Goal: Find specific page/section: Find specific page/section

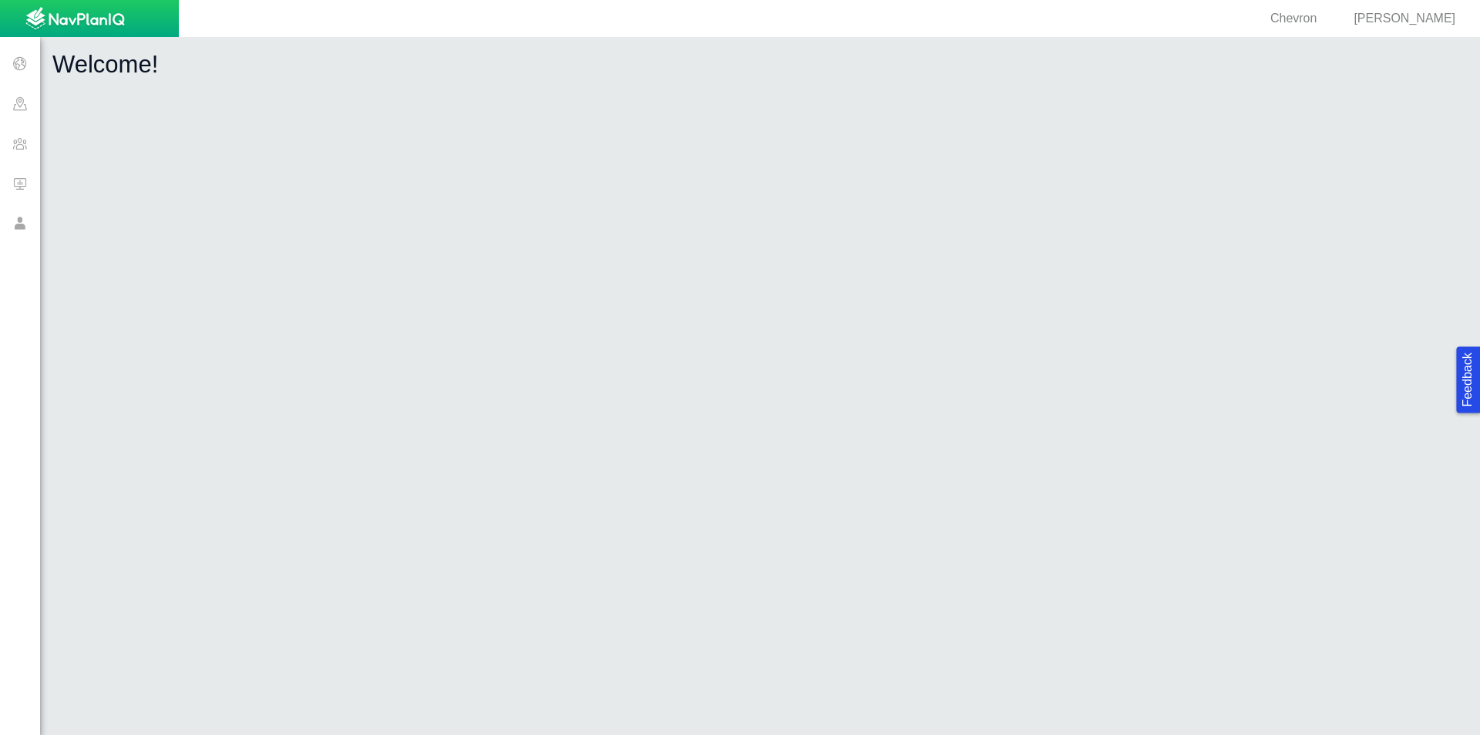
click at [16, 60] on span at bounding box center [20, 63] width 40 height 40
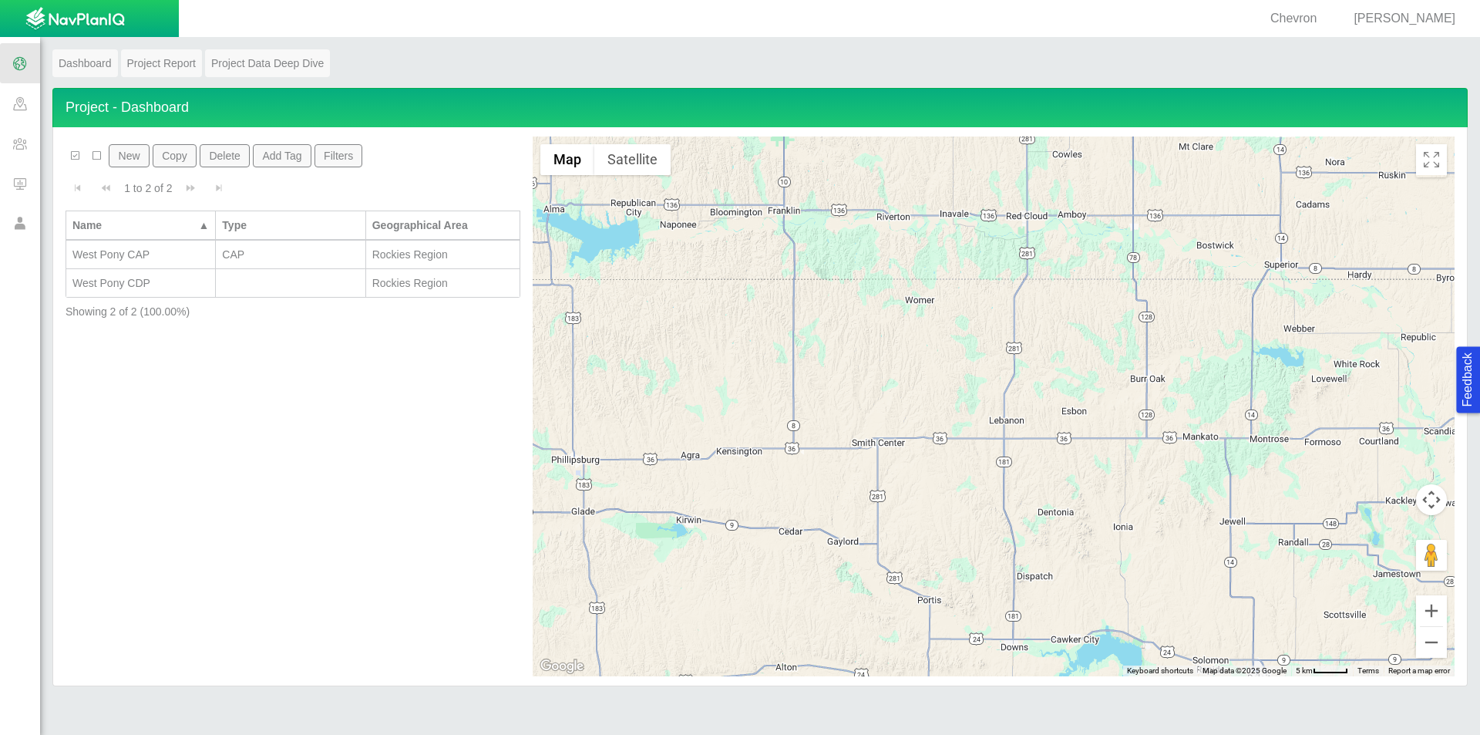
click at [20, 106] on span at bounding box center [20, 103] width 40 height 40
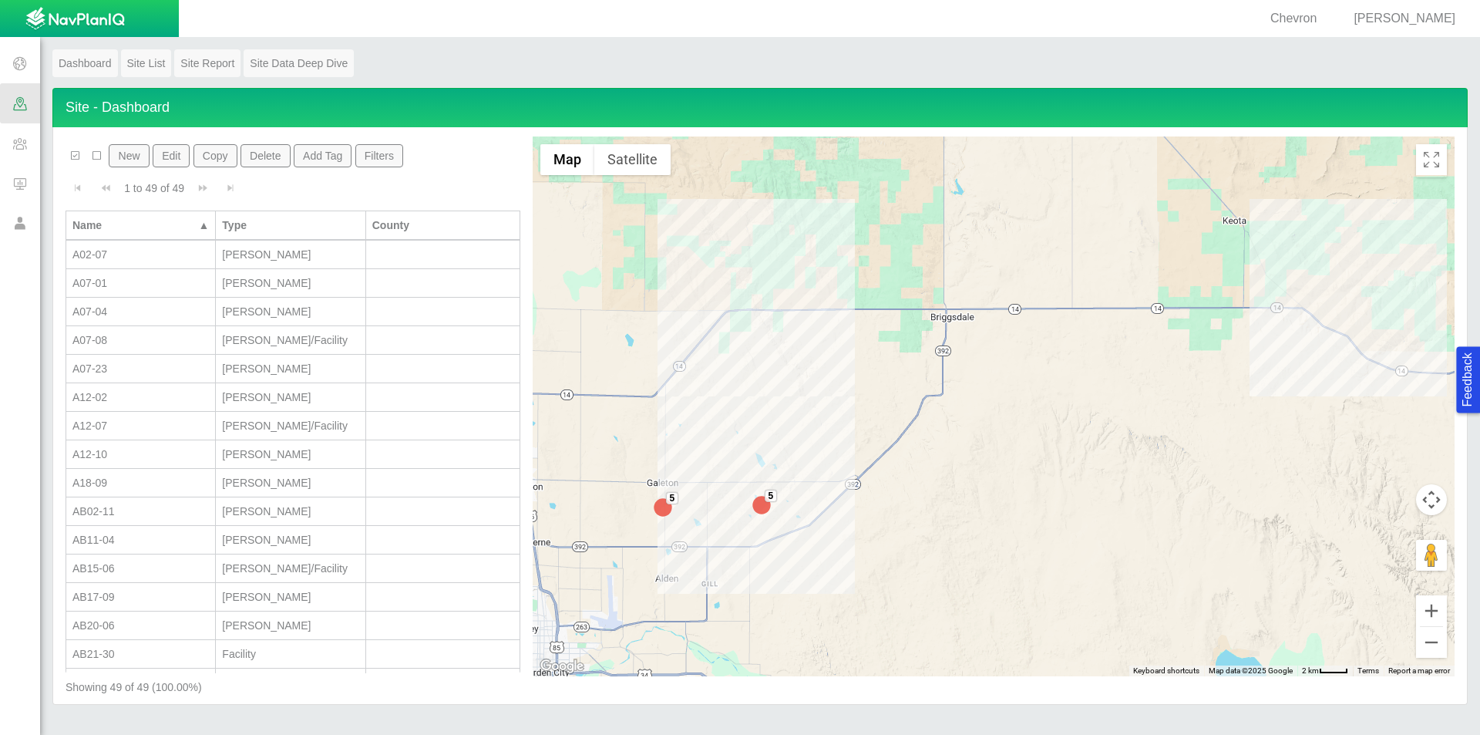
click at [20, 63] on span at bounding box center [20, 63] width 40 height 40
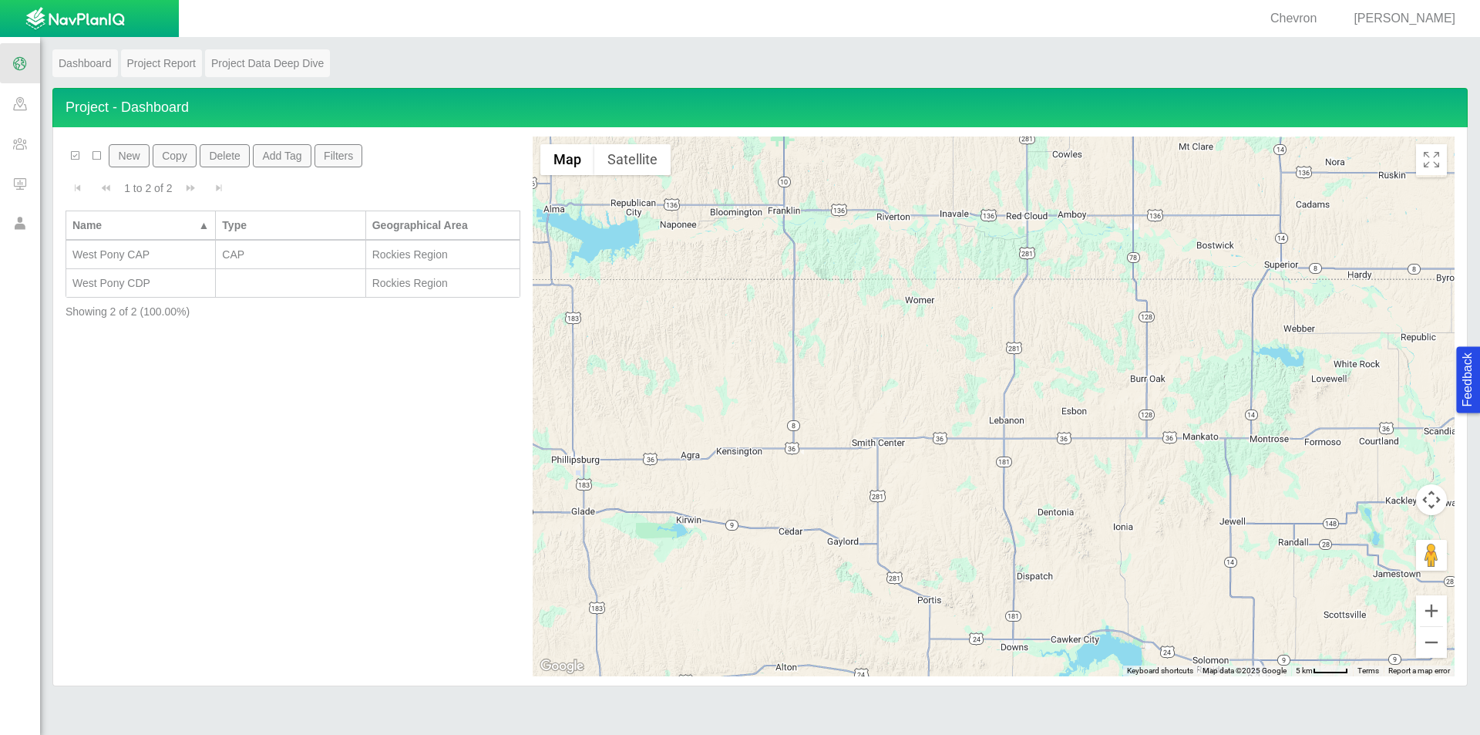
click at [19, 153] on span at bounding box center [20, 143] width 40 height 40
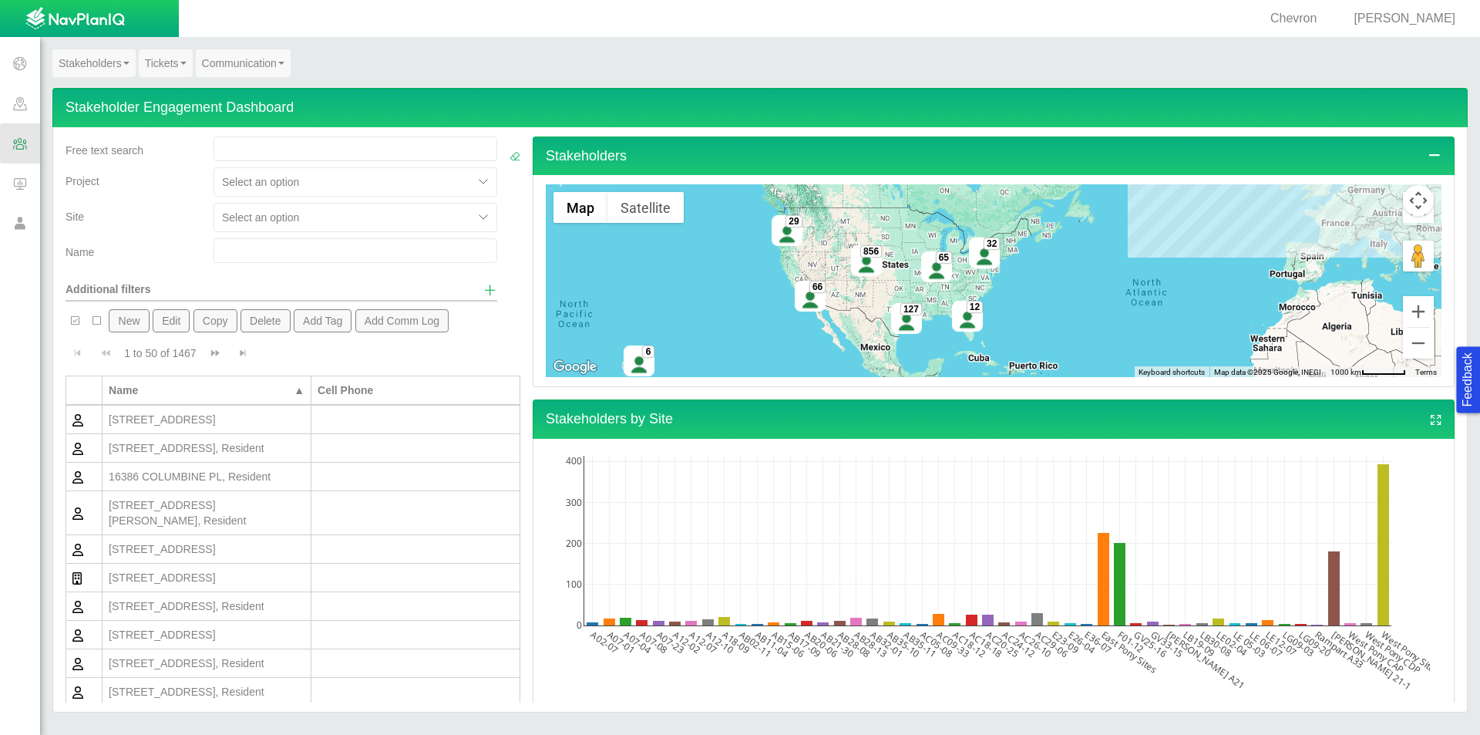
click at [19, 66] on span at bounding box center [20, 63] width 40 height 40
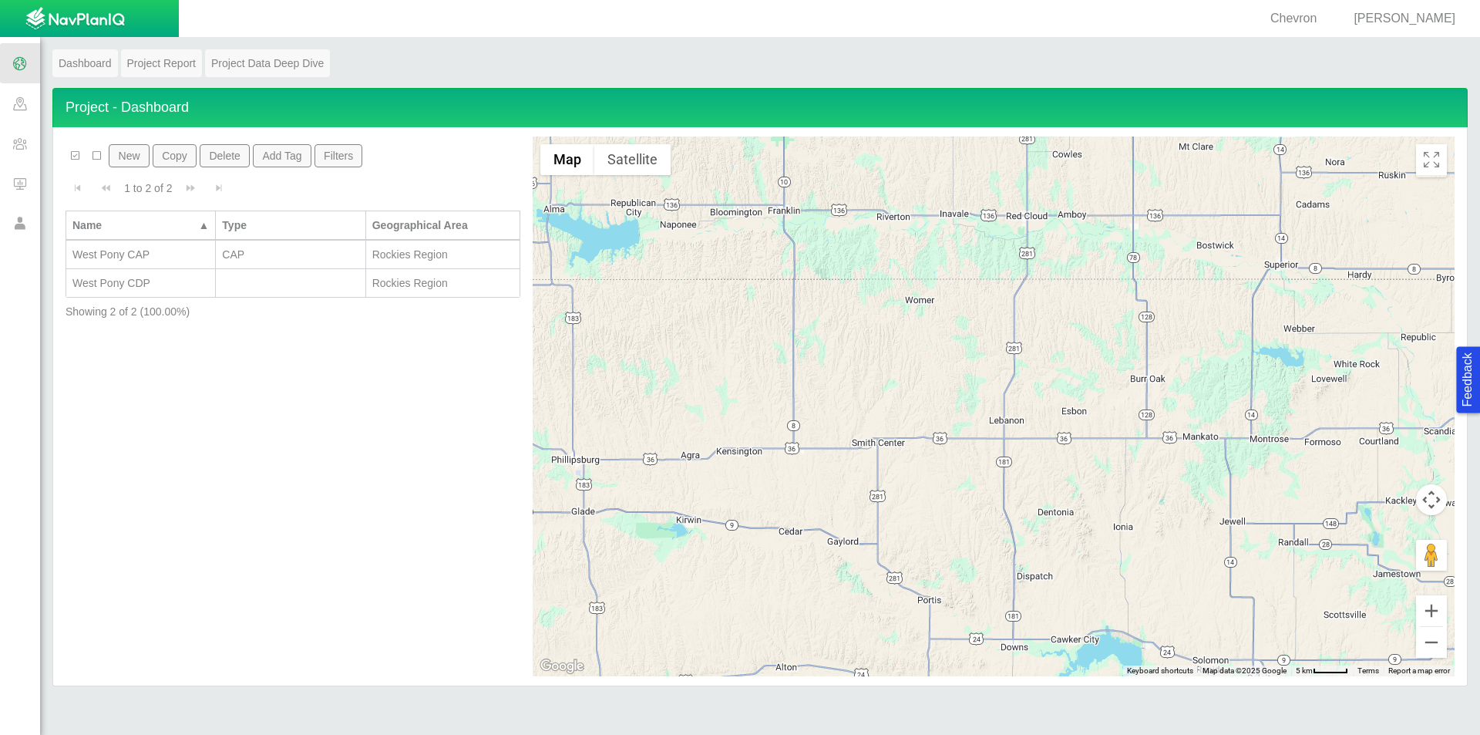
click at [103, 65] on link "Dashboard" at bounding box center [85, 63] width 66 height 28
click at [20, 229] on span at bounding box center [20, 223] width 40 height 40
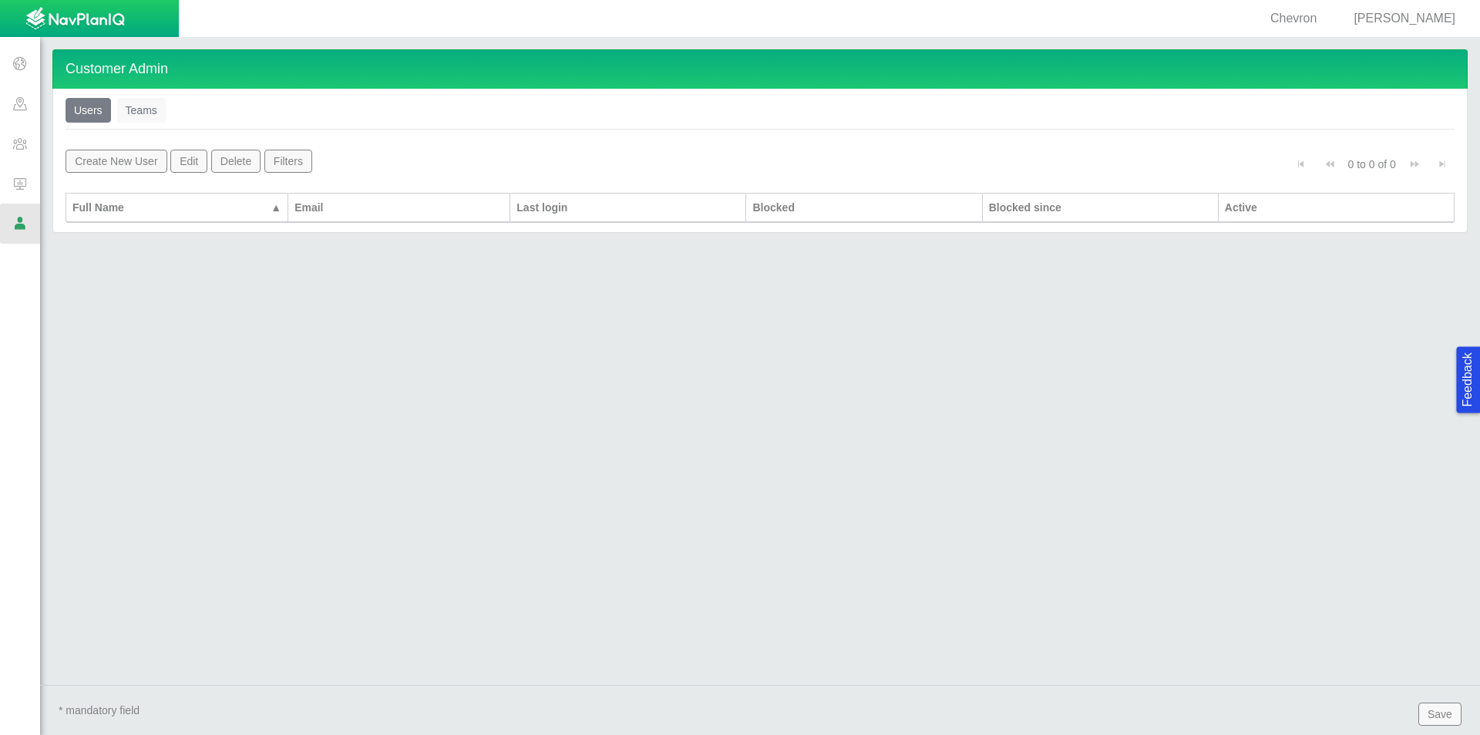
click at [12, 186] on span at bounding box center [20, 183] width 40 height 40
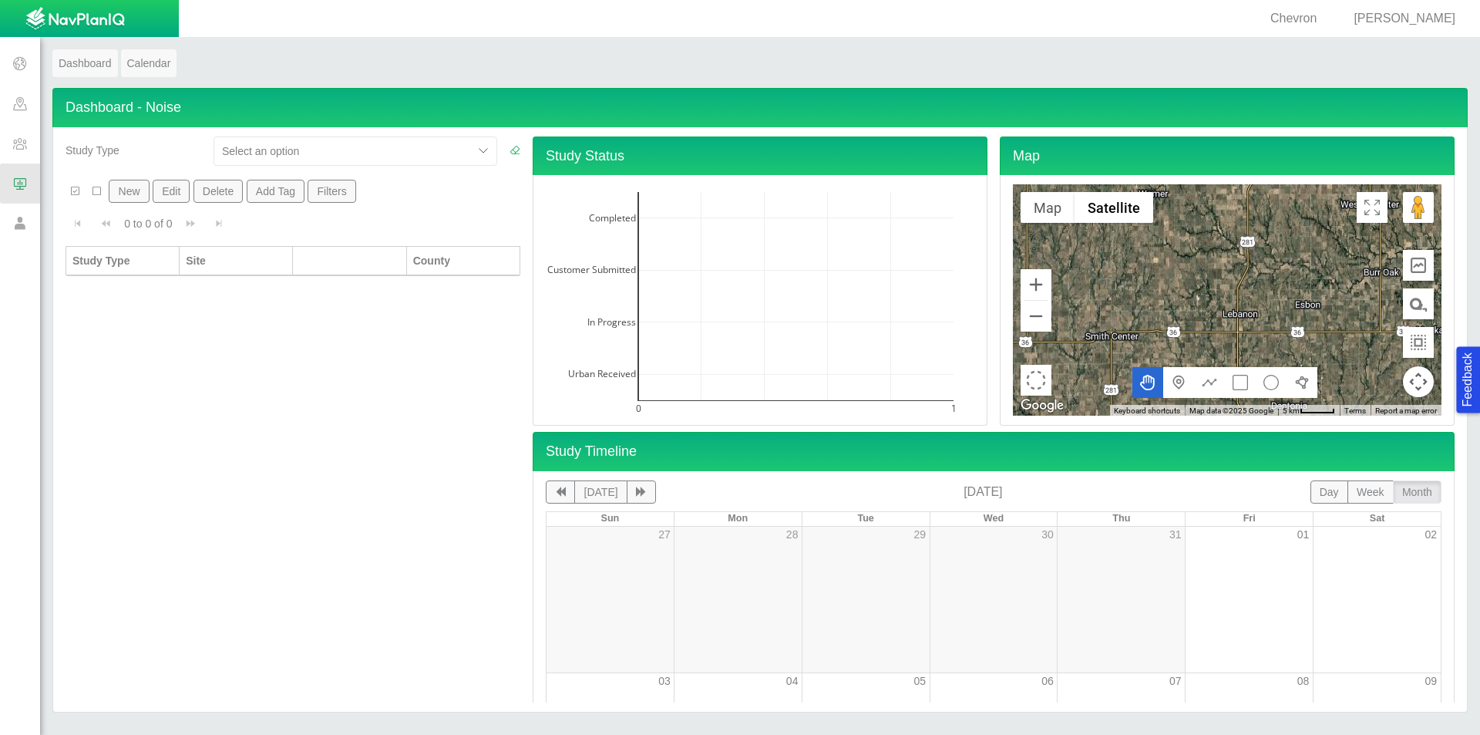
click at [28, 140] on span at bounding box center [20, 143] width 40 height 40
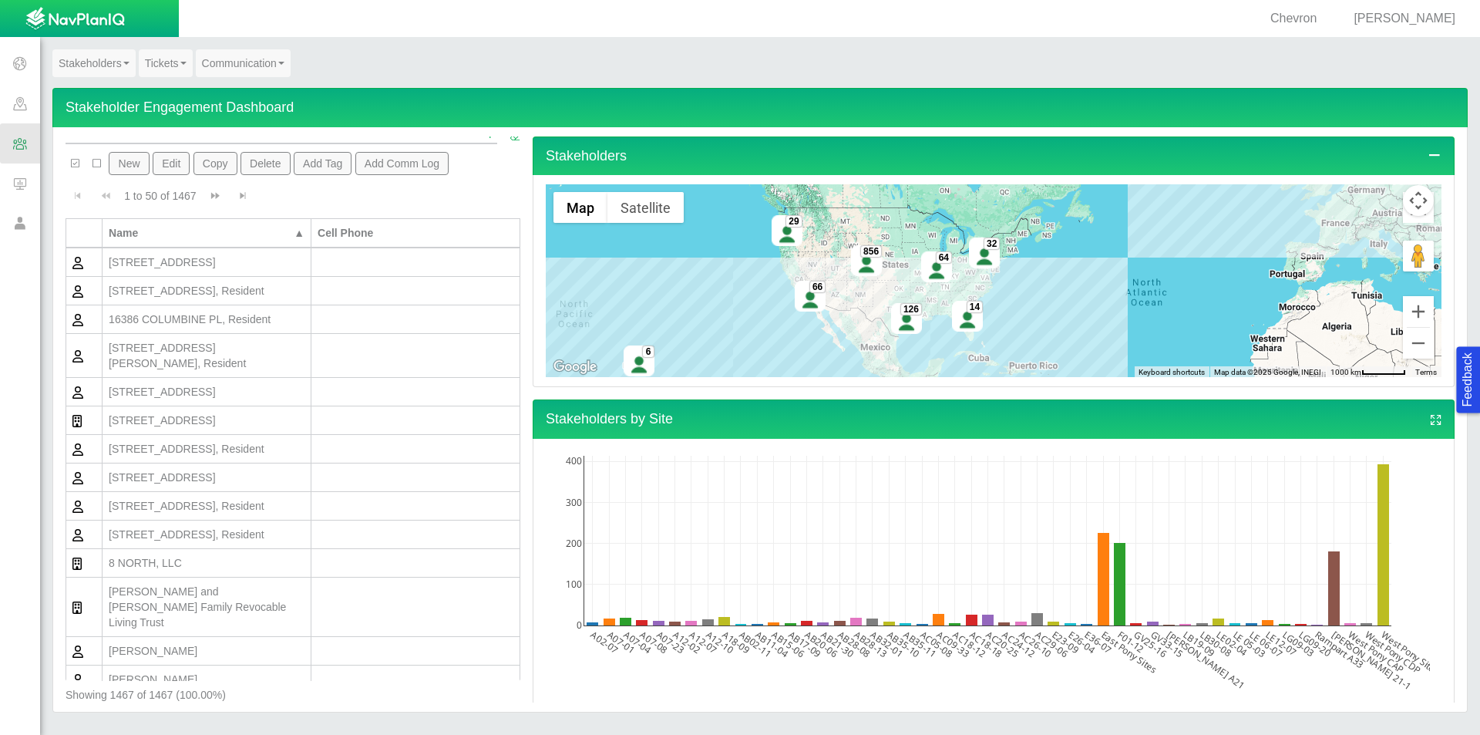
click at [15, 71] on span at bounding box center [20, 63] width 40 height 40
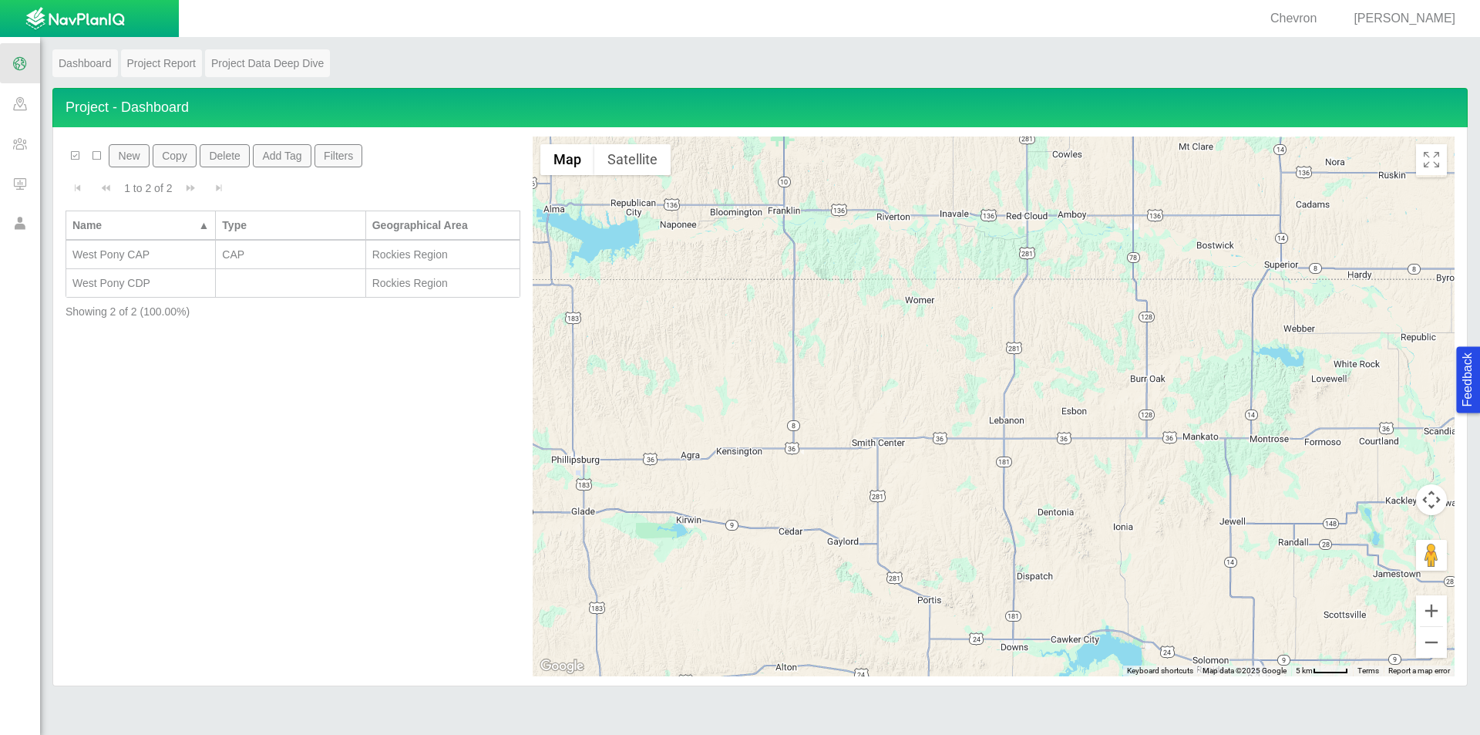
click at [54, 17] on img "button" at bounding box center [74, 19] width 99 height 25
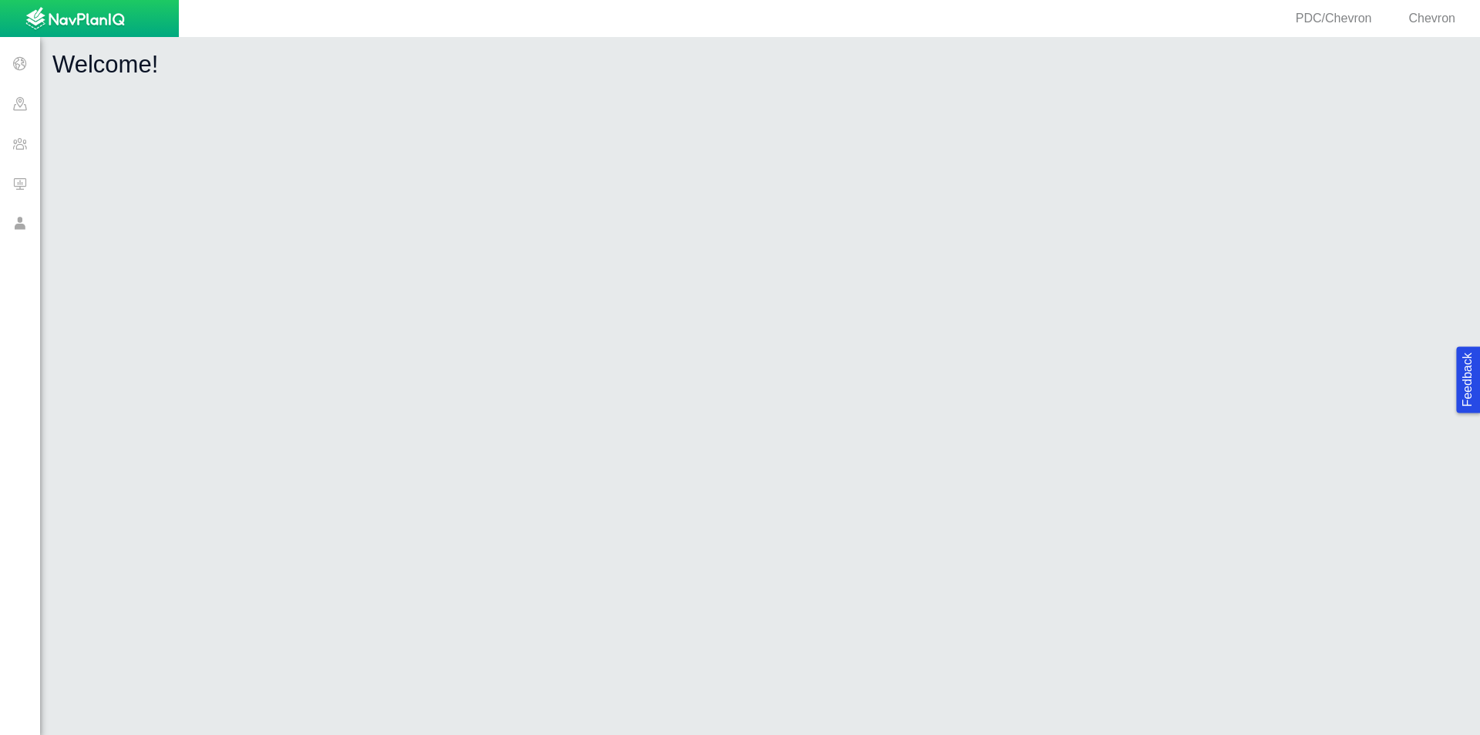
click at [20, 64] on span at bounding box center [20, 63] width 40 height 40
click at [14, 69] on span at bounding box center [20, 63] width 40 height 40
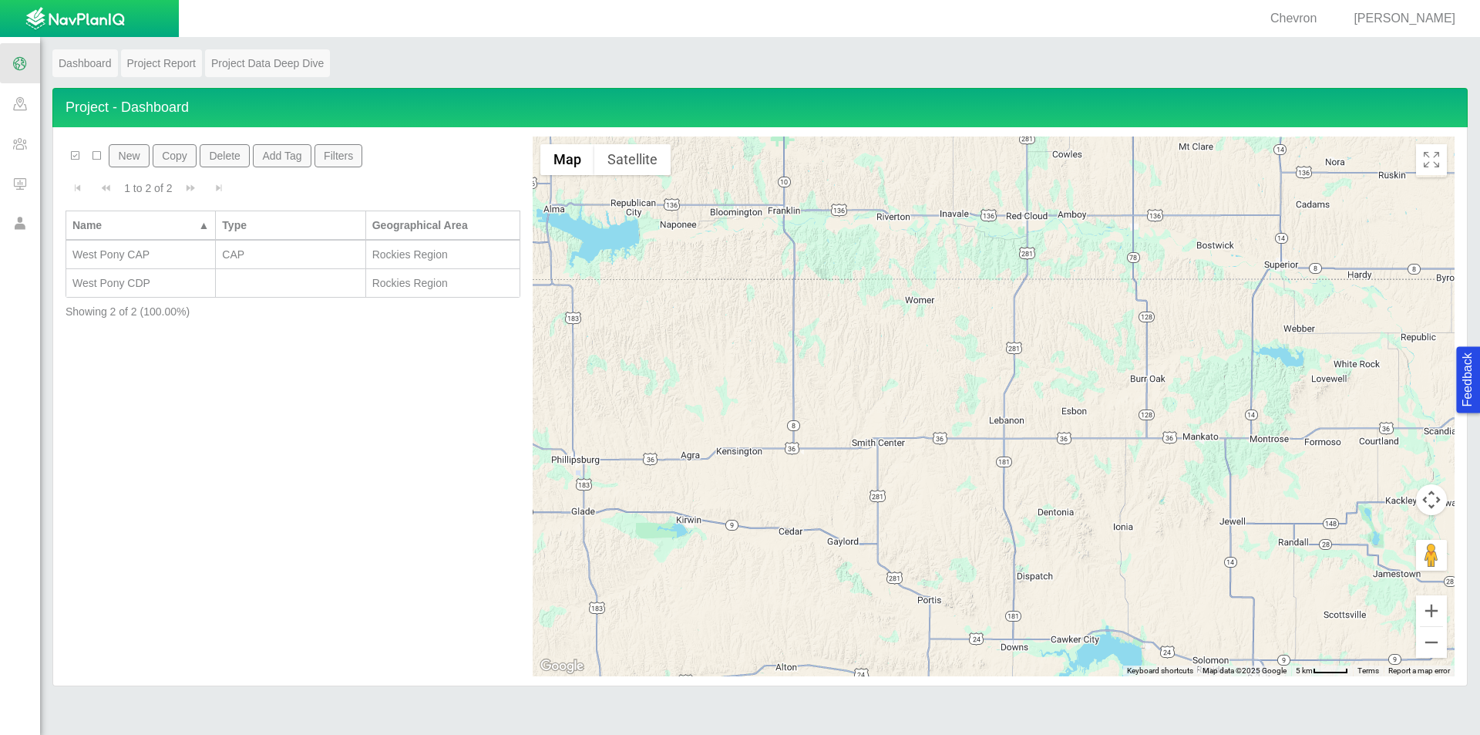
click at [142, 253] on div "West Pony CAP" at bounding box center [140, 254] width 136 height 15
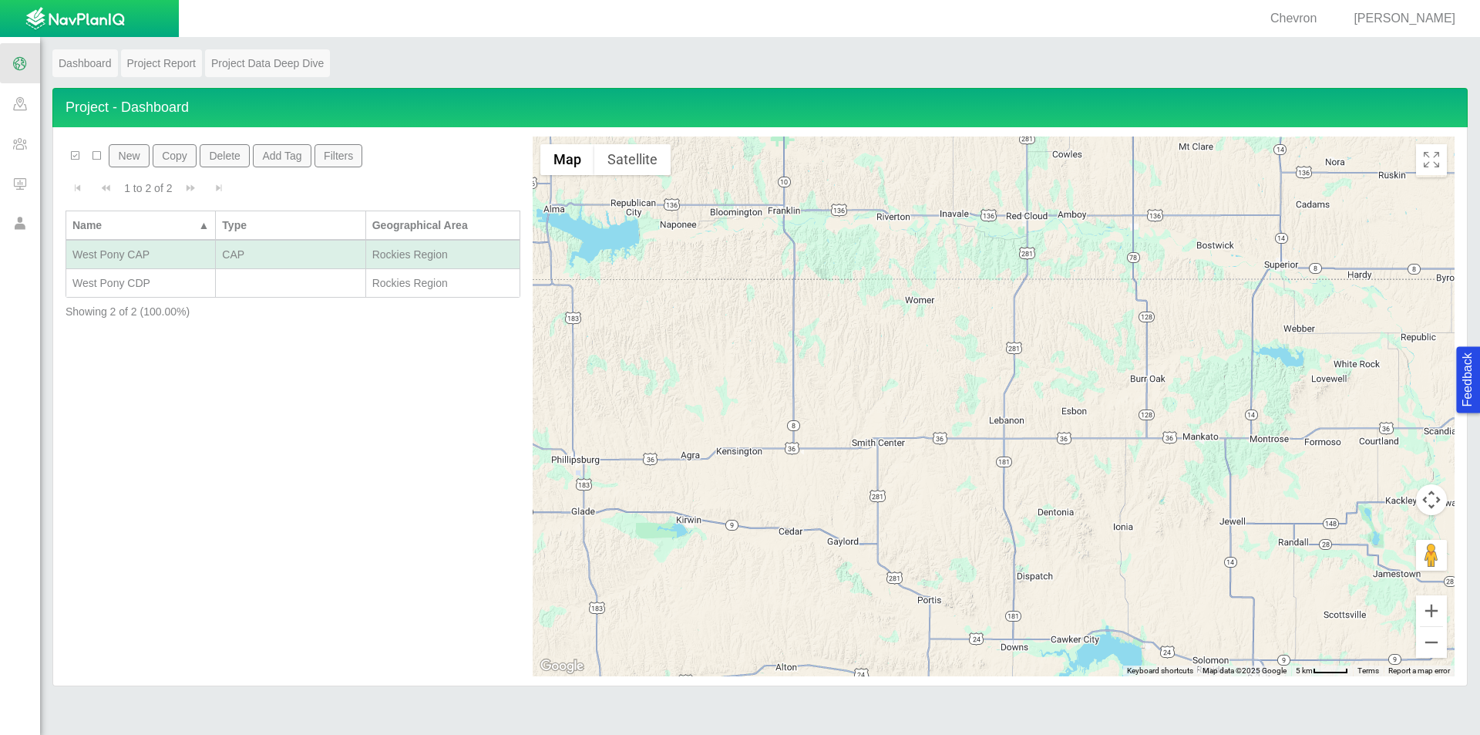
click at [18, 143] on span at bounding box center [20, 143] width 40 height 40
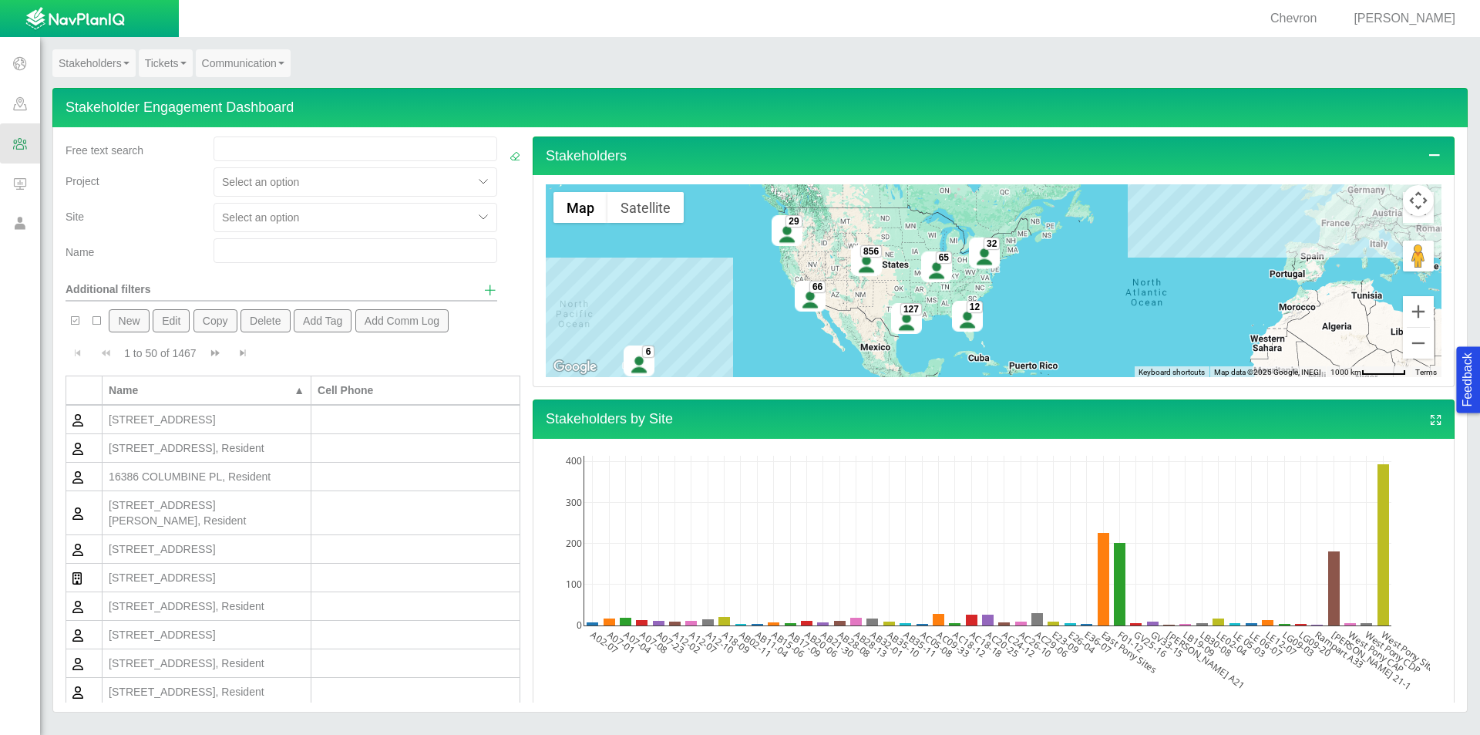
click at [483, 288] on span "Show additional filters" at bounding box center [490, 290] width 14 height 14
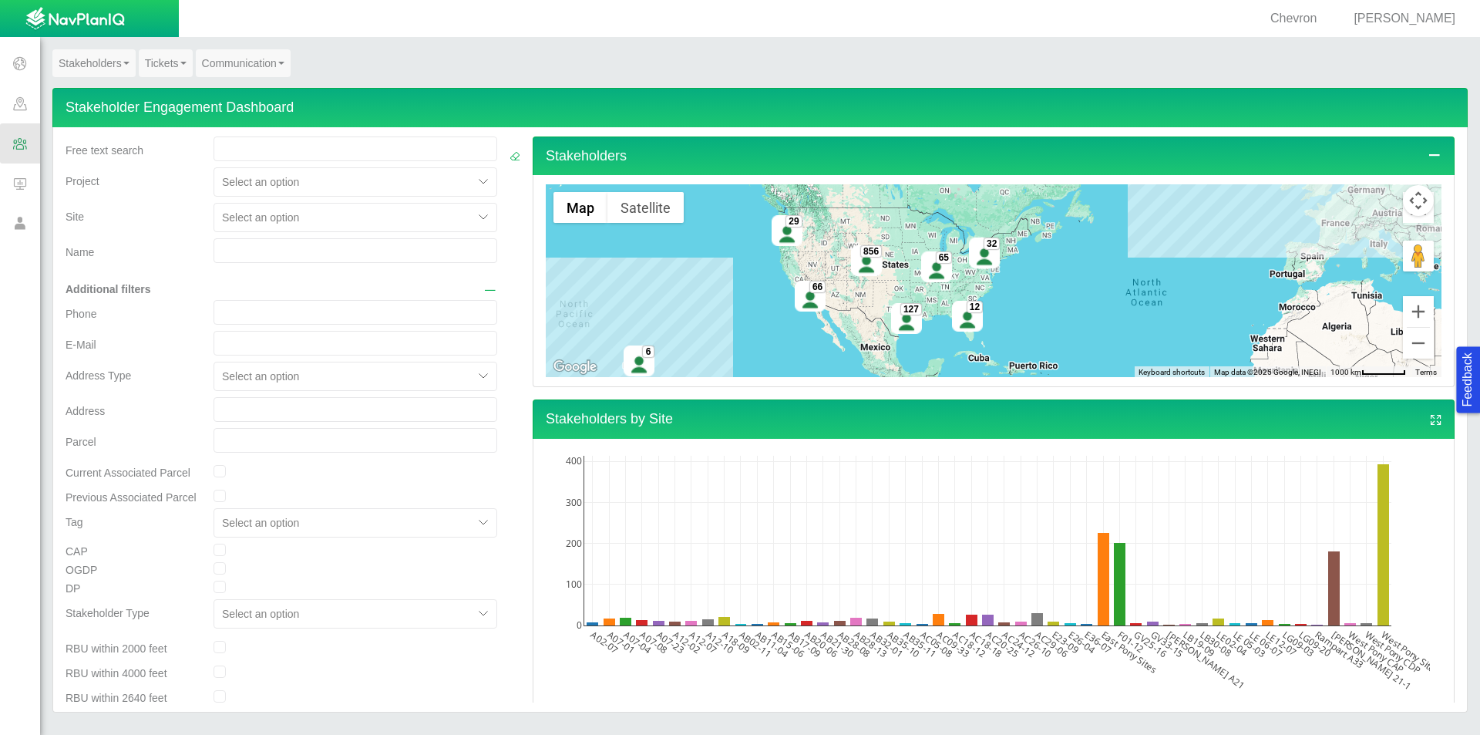
click at [245, 550] on div at bounding box center [355, 549] width 307 height 12
click at [289, 543] on div at bounding box center [355, 549] width 307 height 12
click at [291, 555] on div at bounding box center [355, 549] width 307 height 12
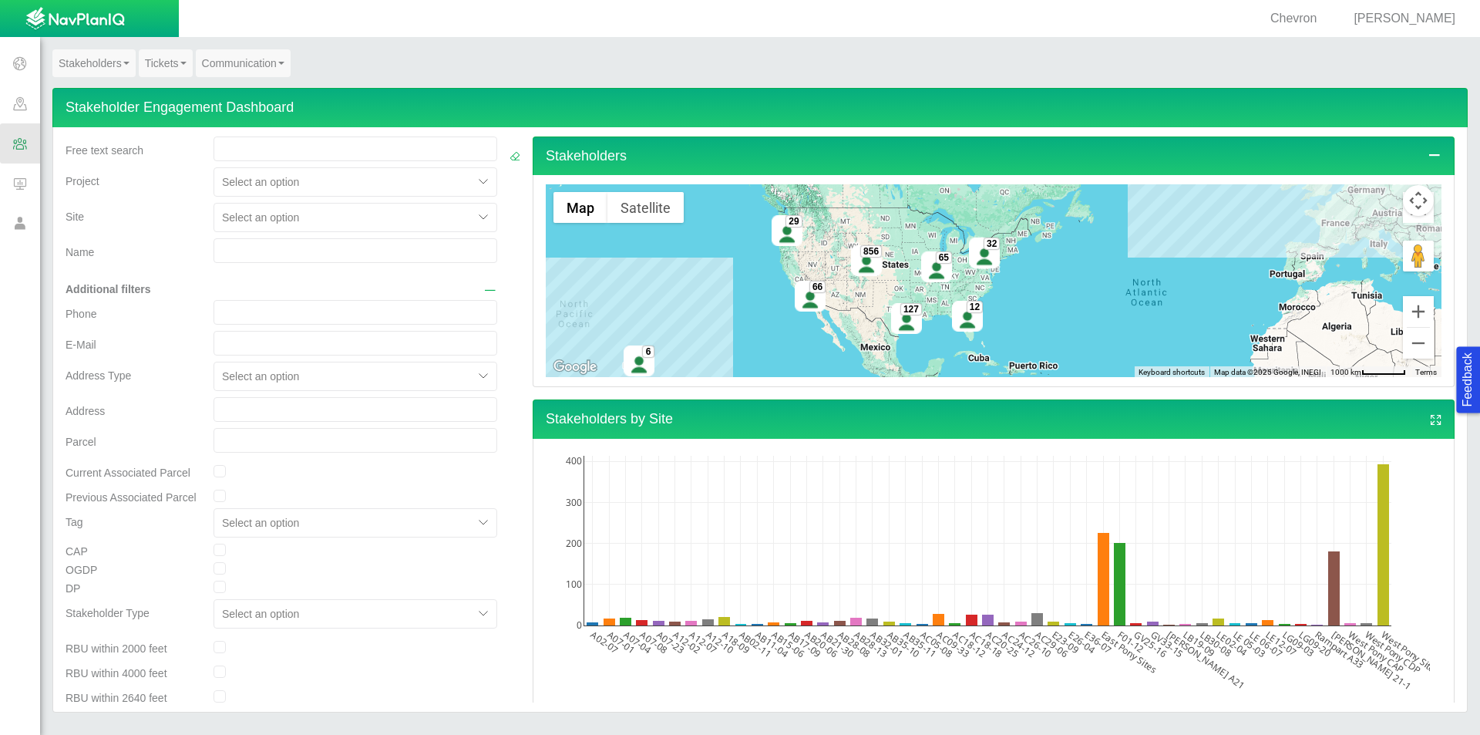
click at [397, 562] on div at bounding box center [355, 568] width 307 height 12
click at [233, 552] on div at bounding box center [355, 549] width 307 height 12
click at [215, 550] on input "checkbox" at bounding box center [220, 549] width 12 height 12
checkbox input "true"
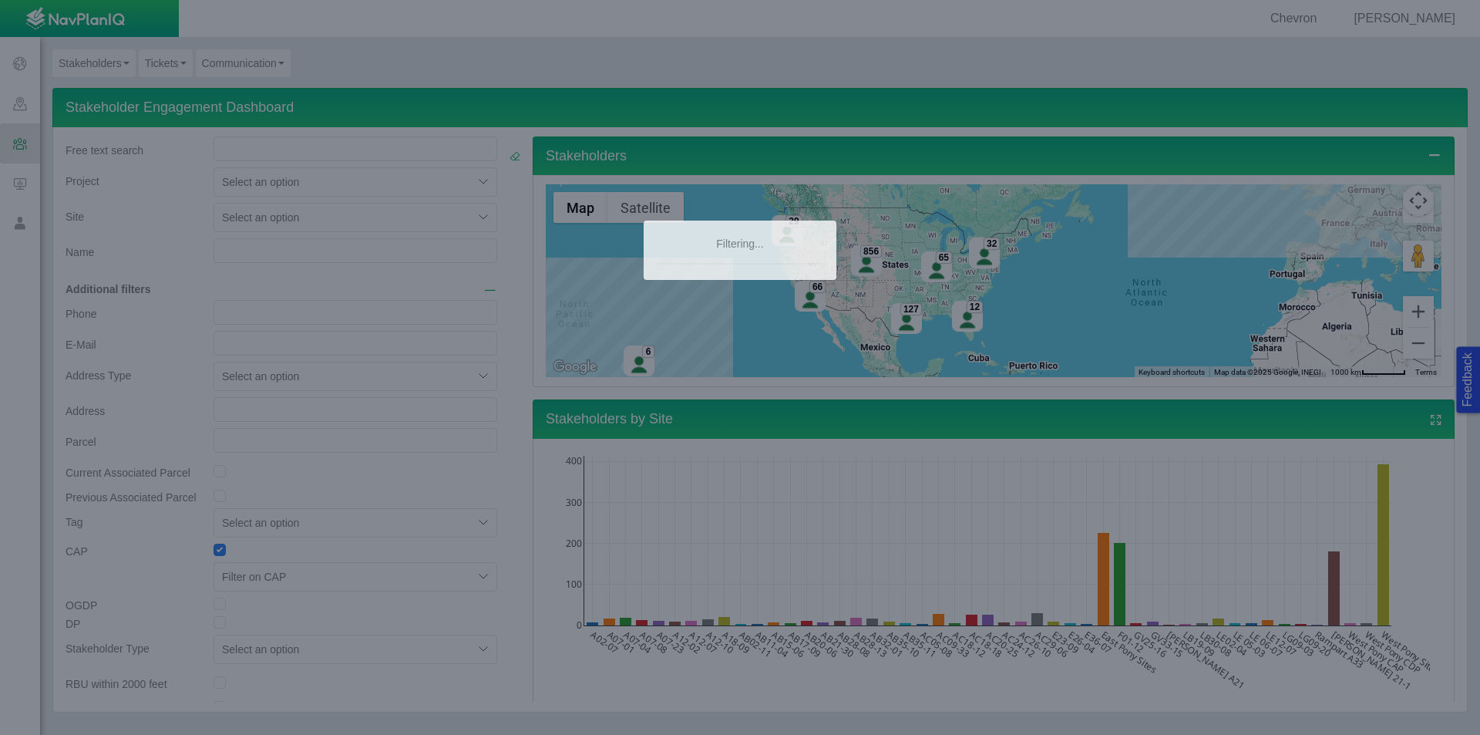
click at [263, 570] on div at bounding box center [740, 367] width 1480 height 735
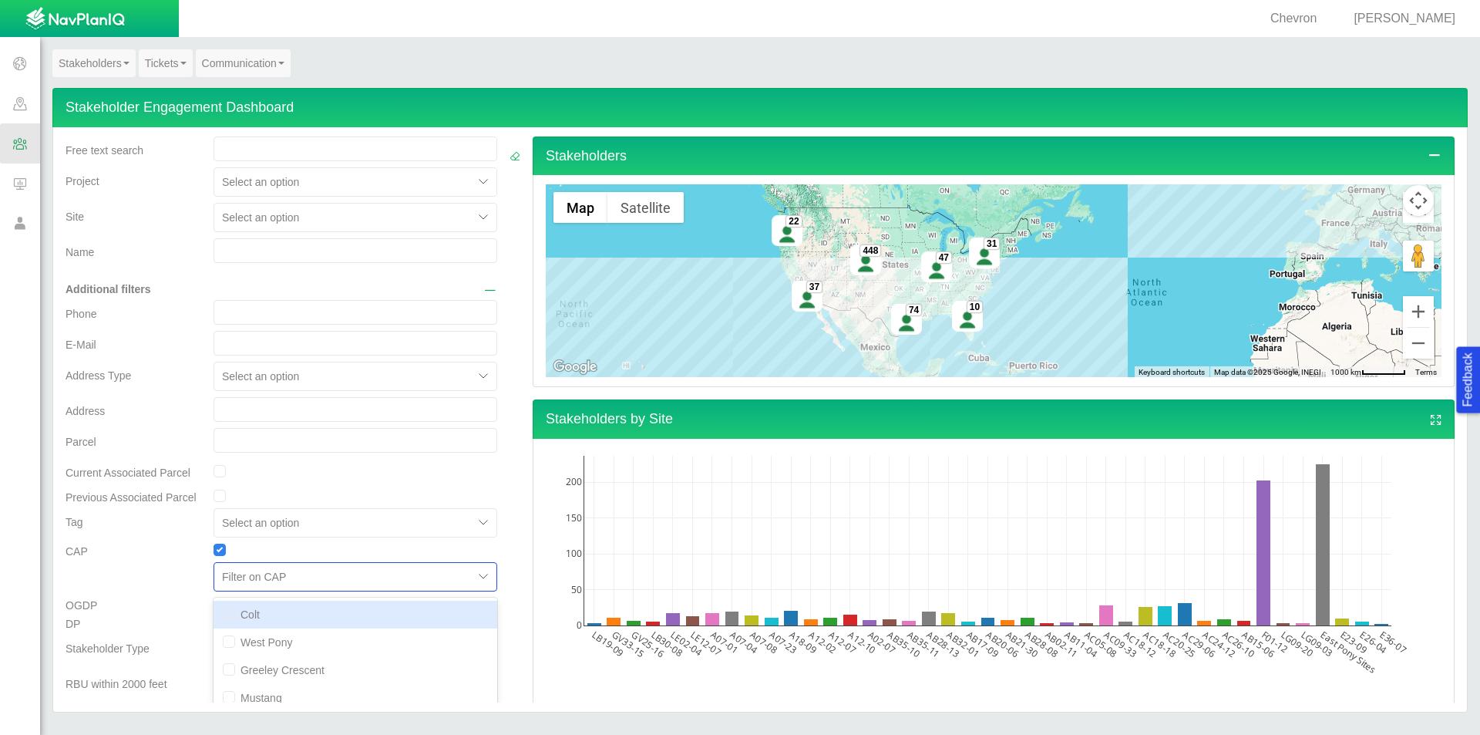
click at [282, 579] on div "Phone E-Mail Address Type Select an option Address Parcel Current Associated Pa…" at bounding box center [282, 626] width 432 height 652
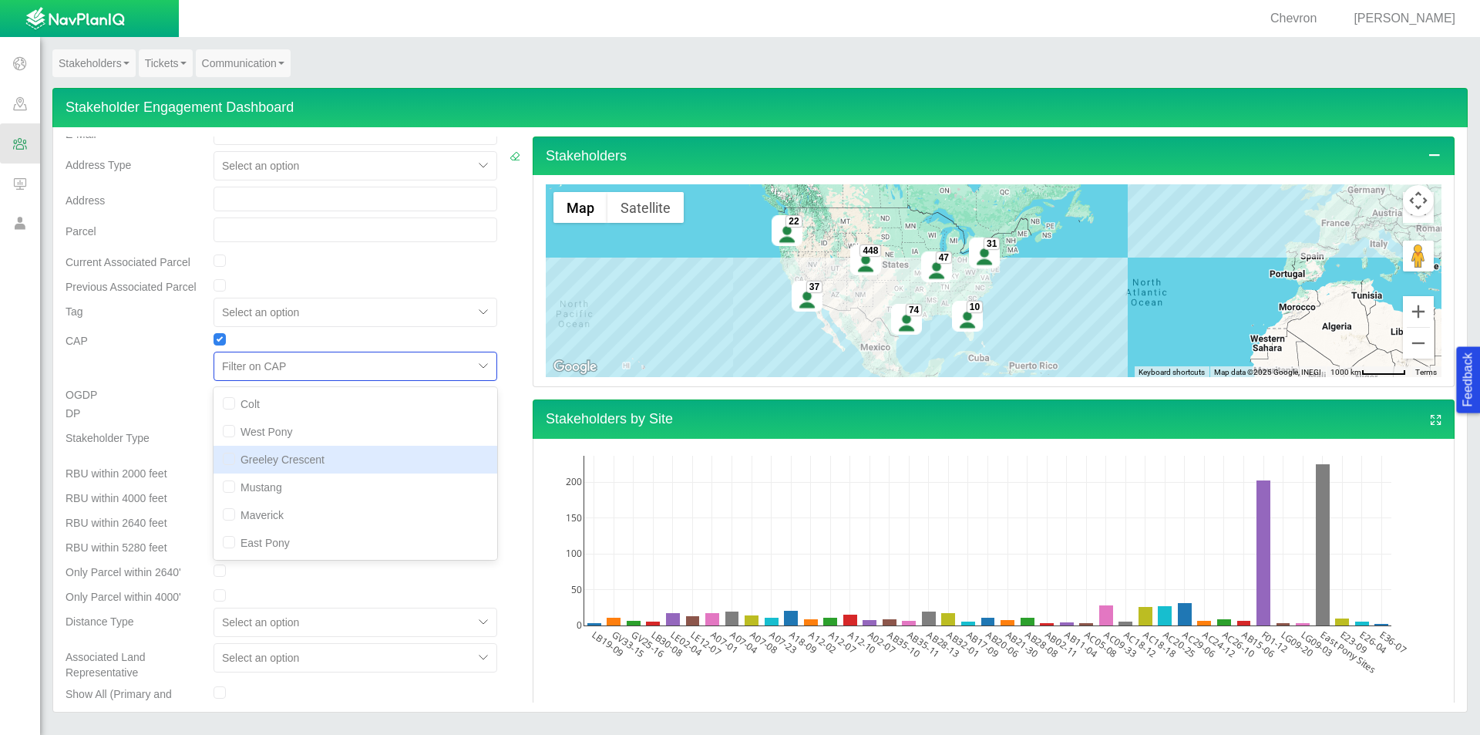
click at [287, 458] on div "Greeley Crescent" at bounding box center [356, 460] width 284 height 28
checkbox input "true"
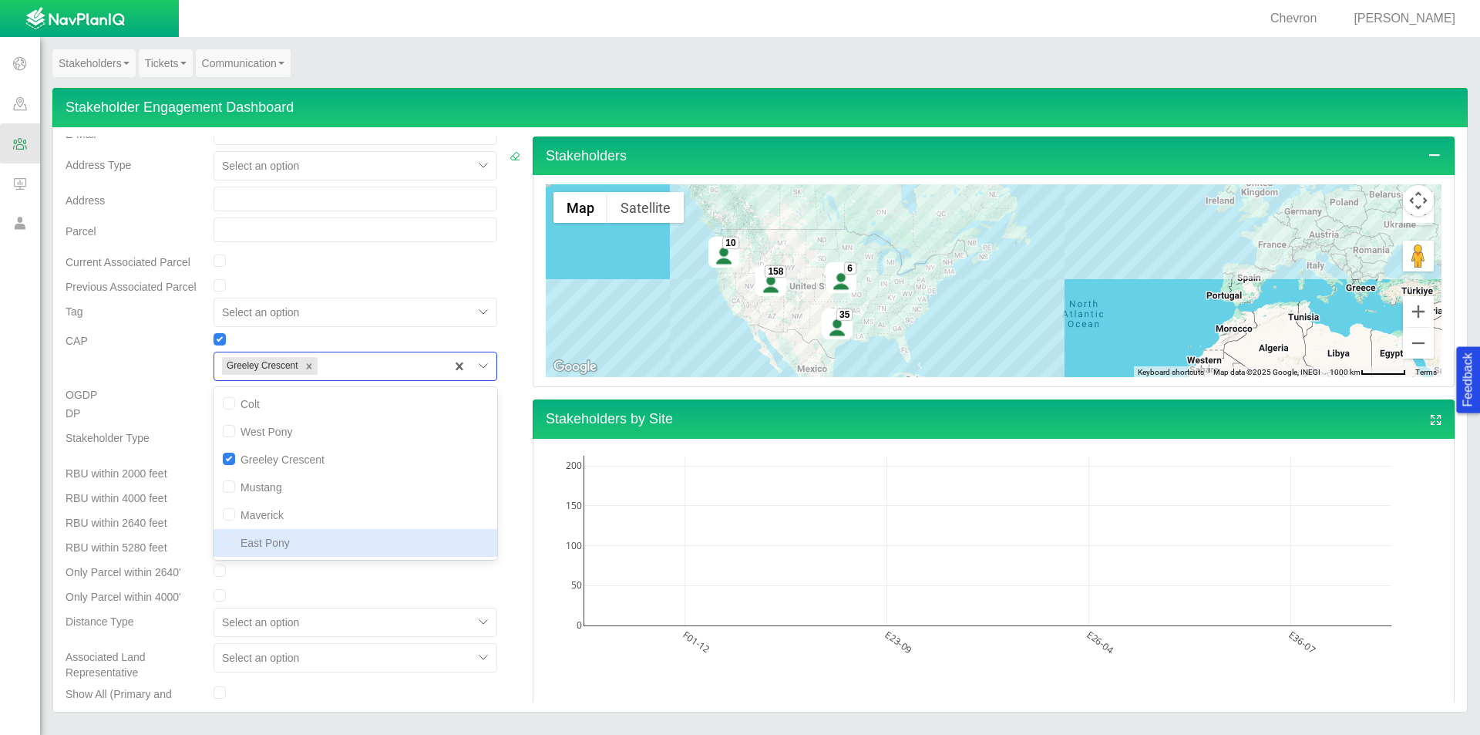
click at [510, 522] on div at bounding box center [515, 334] width 11 height 817
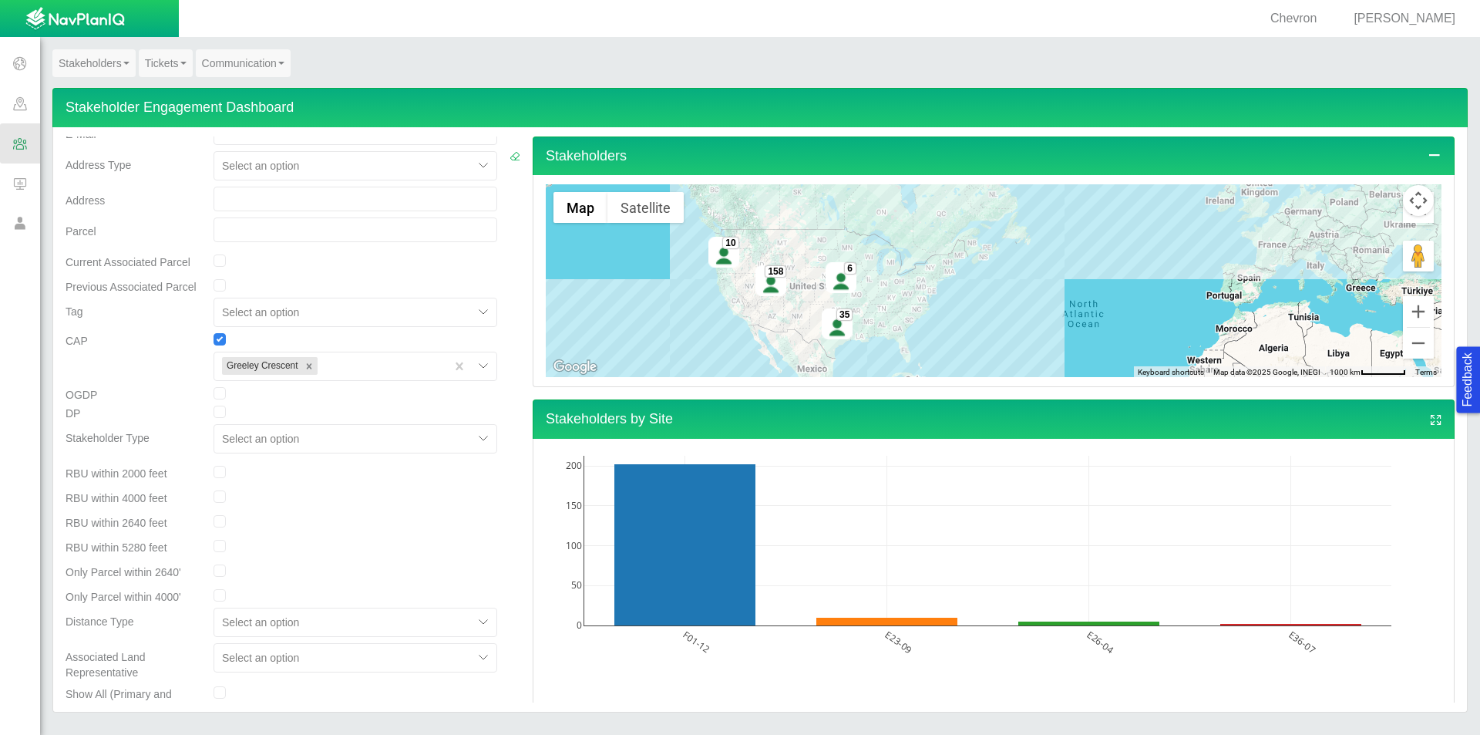
scroll to position [0, 0]
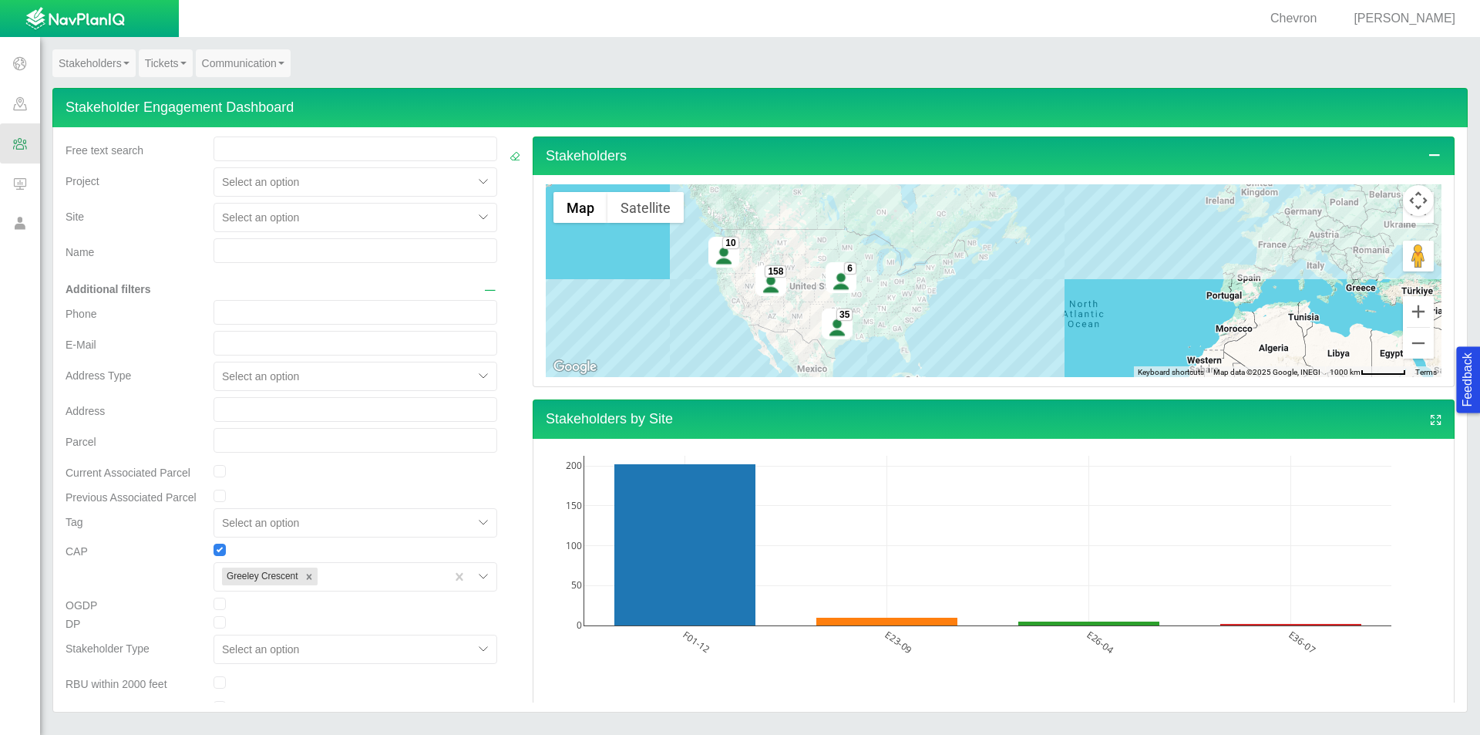
click at [116, 59] on link "Stakeholders" at bounding box center [93, 63] width 83 height 28
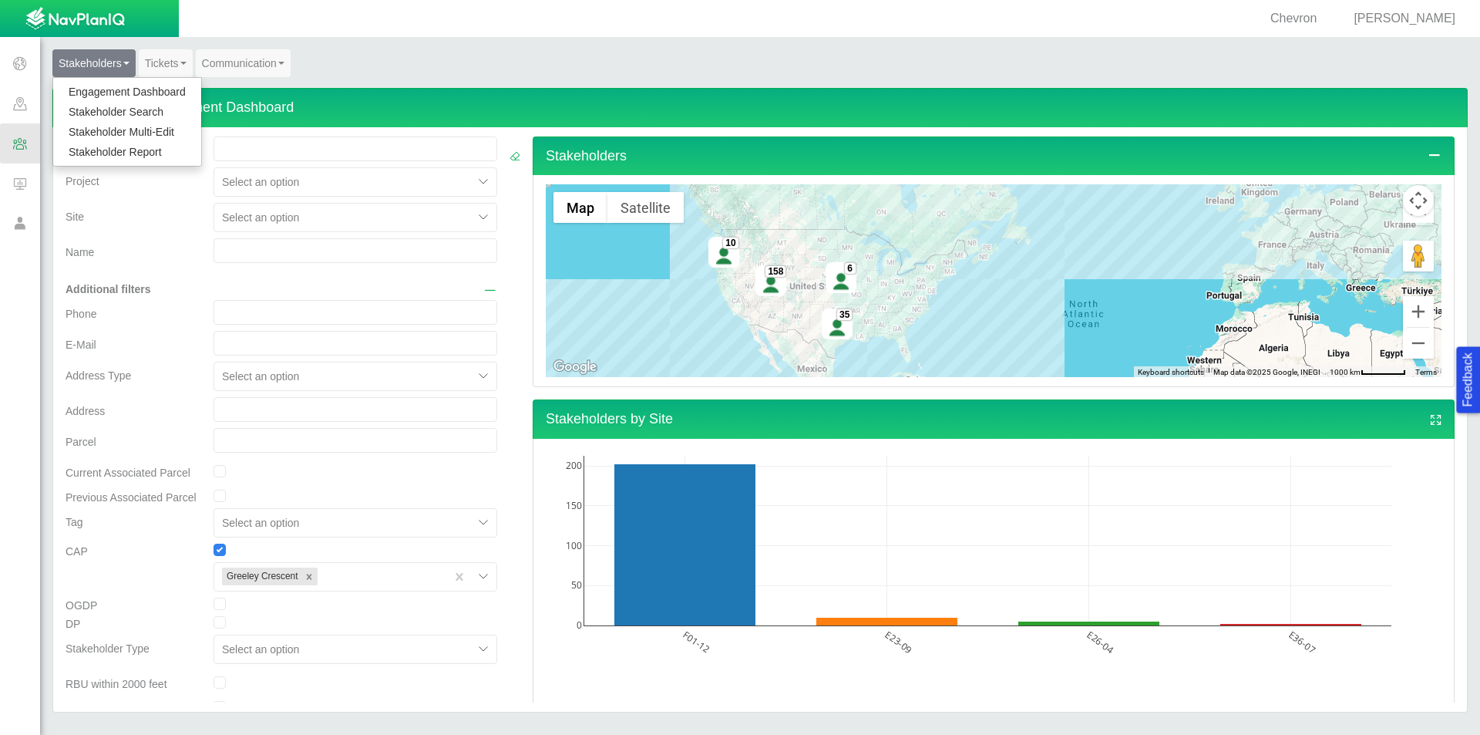
click at [339, 67] on div "Stakeholders Engagement Dashboard Stakeholder Search Stakeholder Multi-Edit Sta…" at bounding box center [759, 68] width 1415 height 39
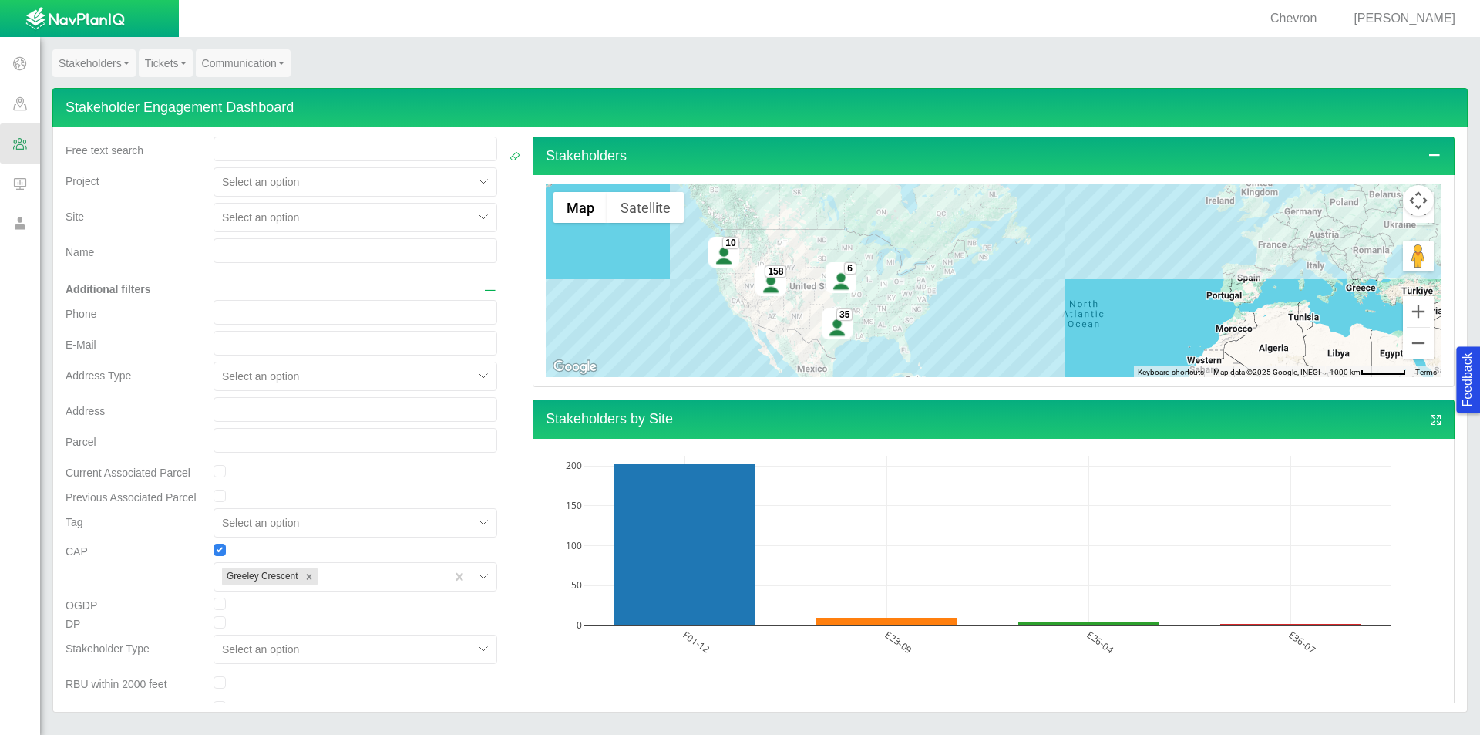
click at [768, 284] on img at bounding box center [770, 280] width 31 height 31
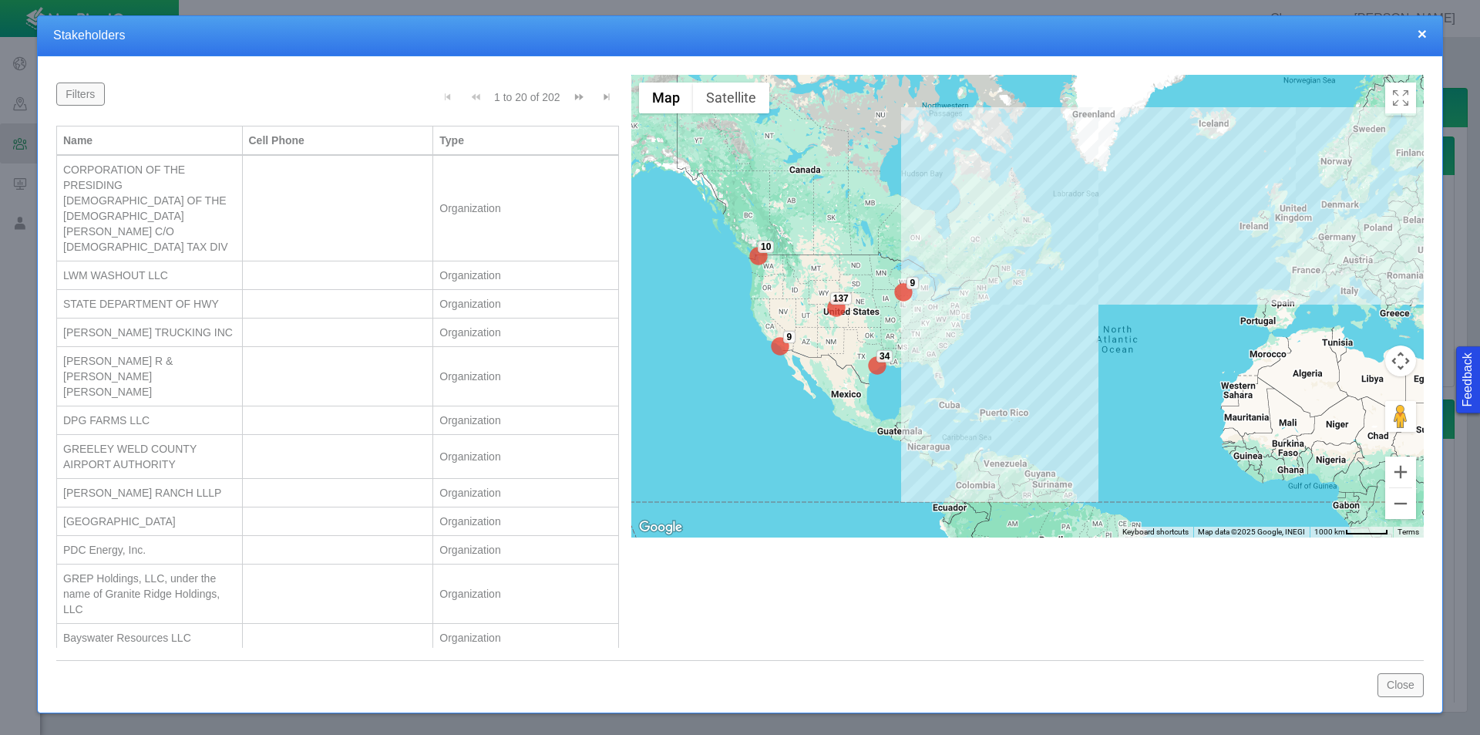
click at [20, 329] on div at bounding box center [740, 367] width 1480 height 735
